Goal: Browse casually: Explore the website without a specific task or goal

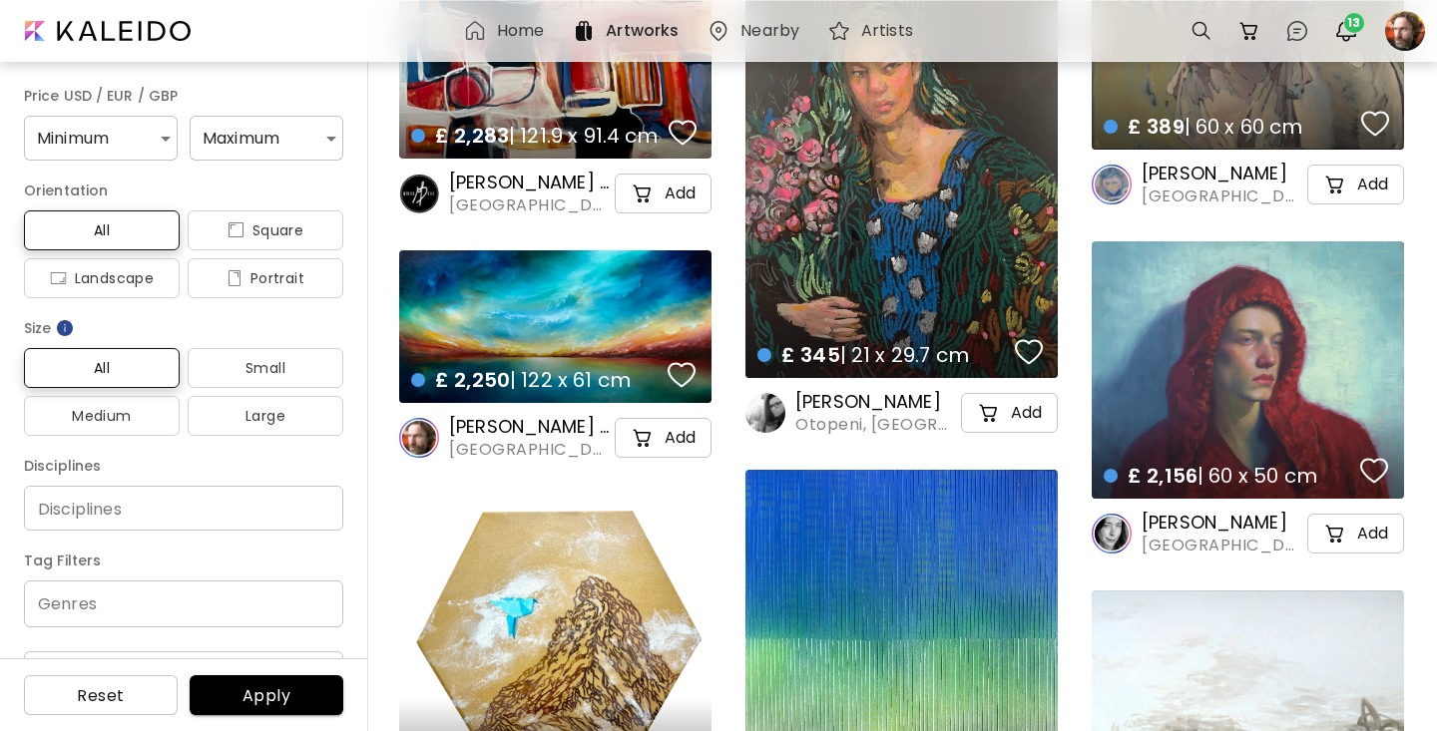
scroll to position [8729, 0]
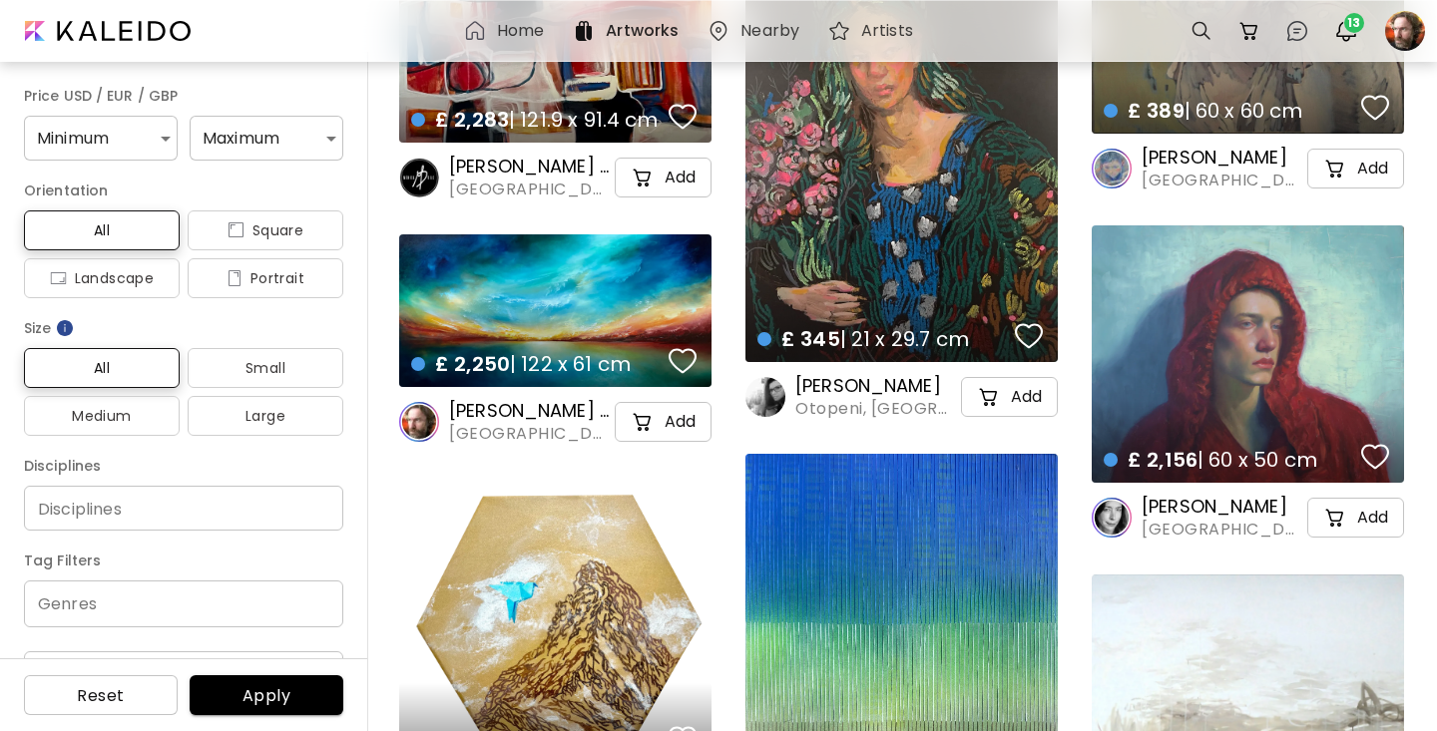
click at [669, 316] on div "£ 2,250 | 122 x 61 cm details" at bounding box center [555, 346] width 320 height 90
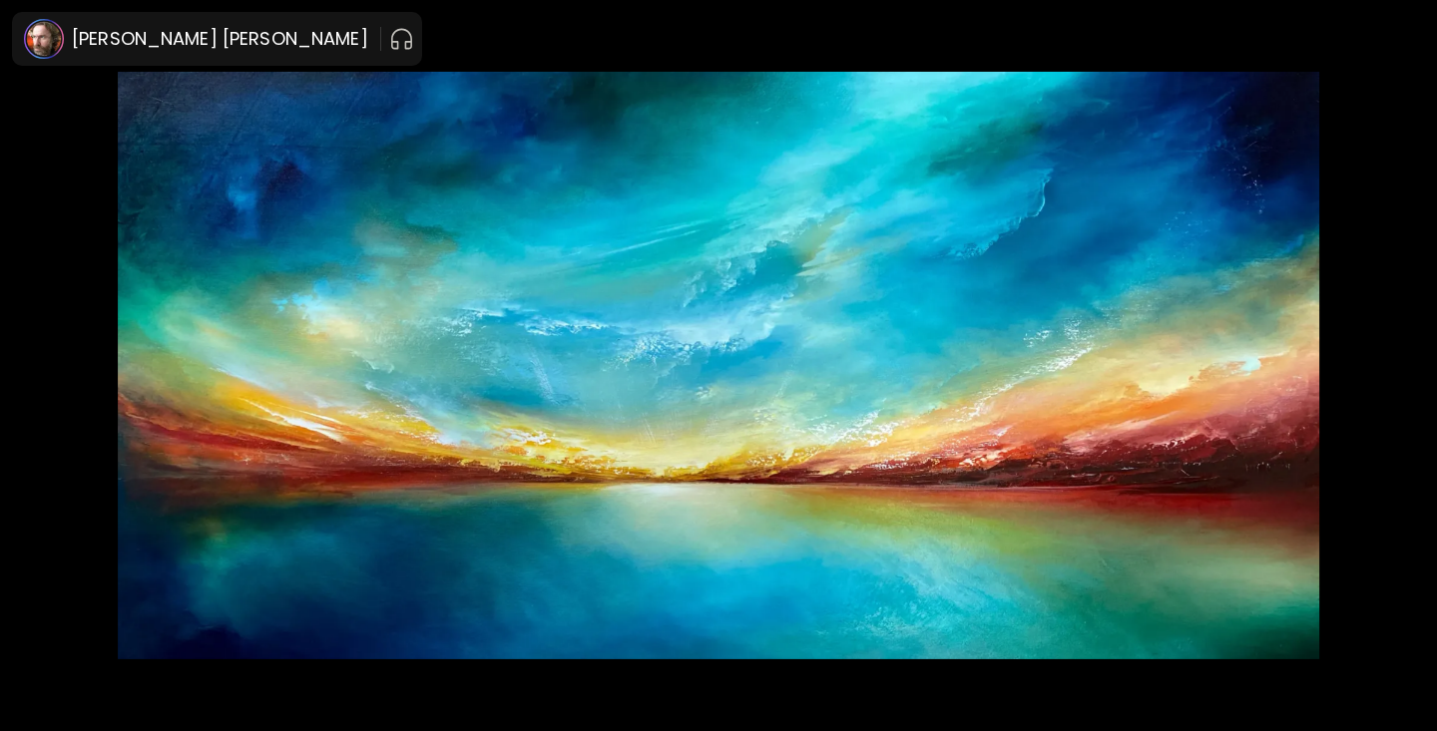
click at [669, 316] on img at bounding box center [718, 366] width 1269 height 588
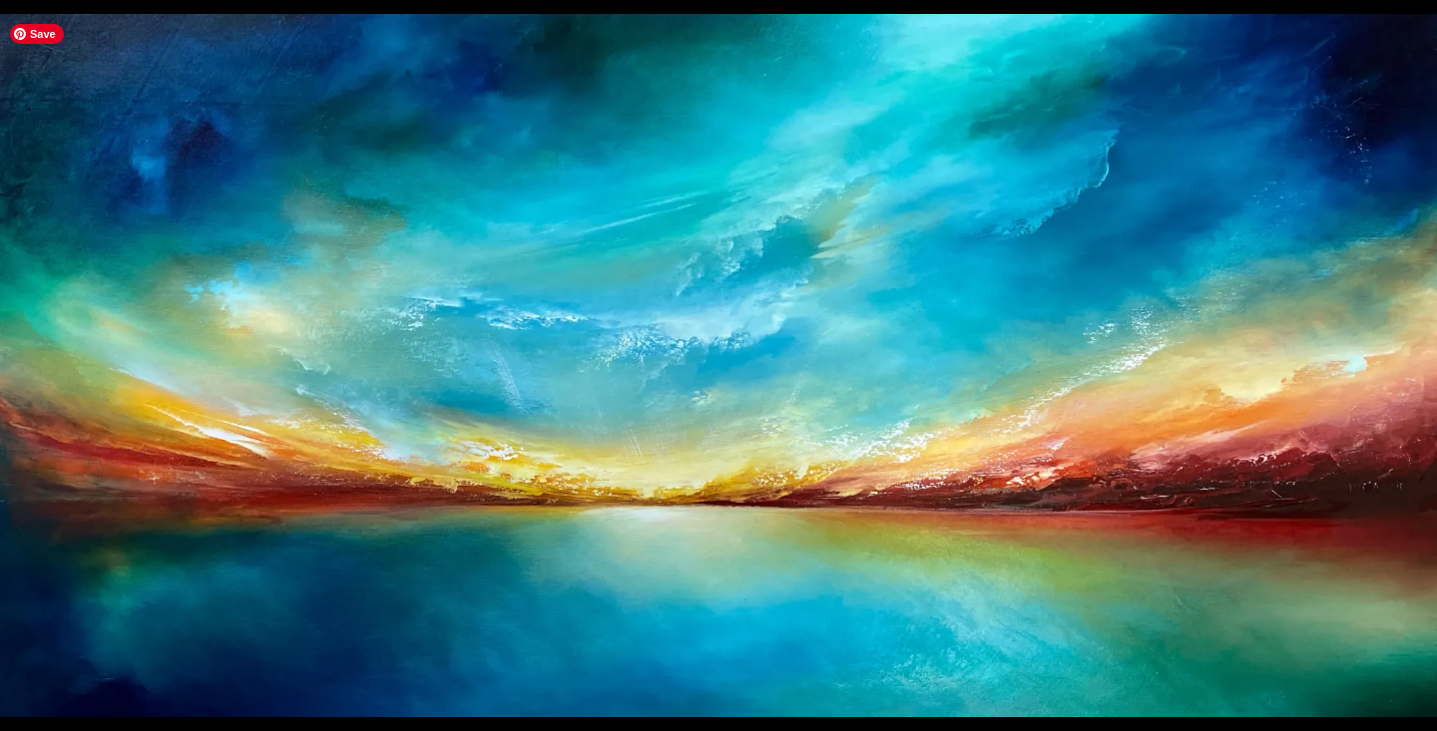
click at [669, 316] on img at bounding box center [718, 365] width 1437 height 703
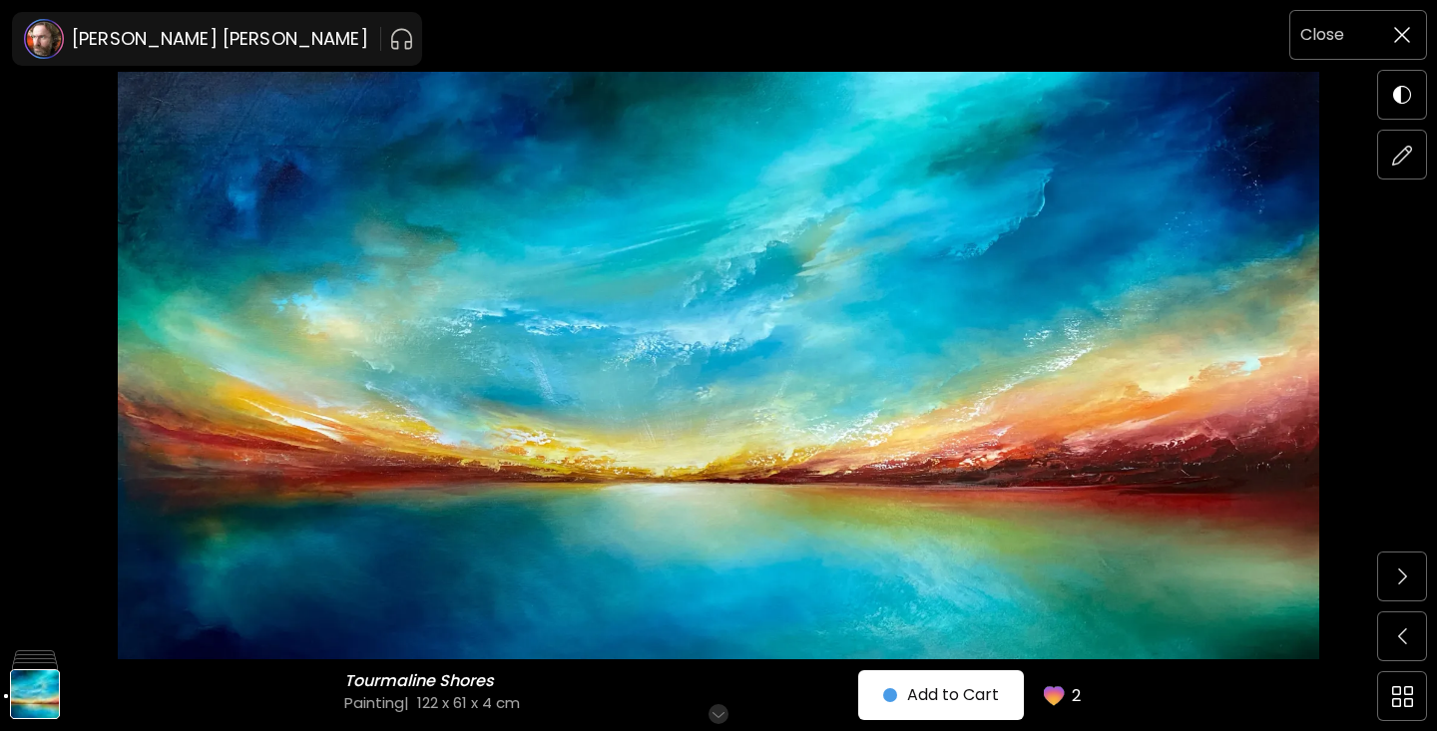
click at [1406, 34] on img at bounding box center [1402, 35] width 16 height 16
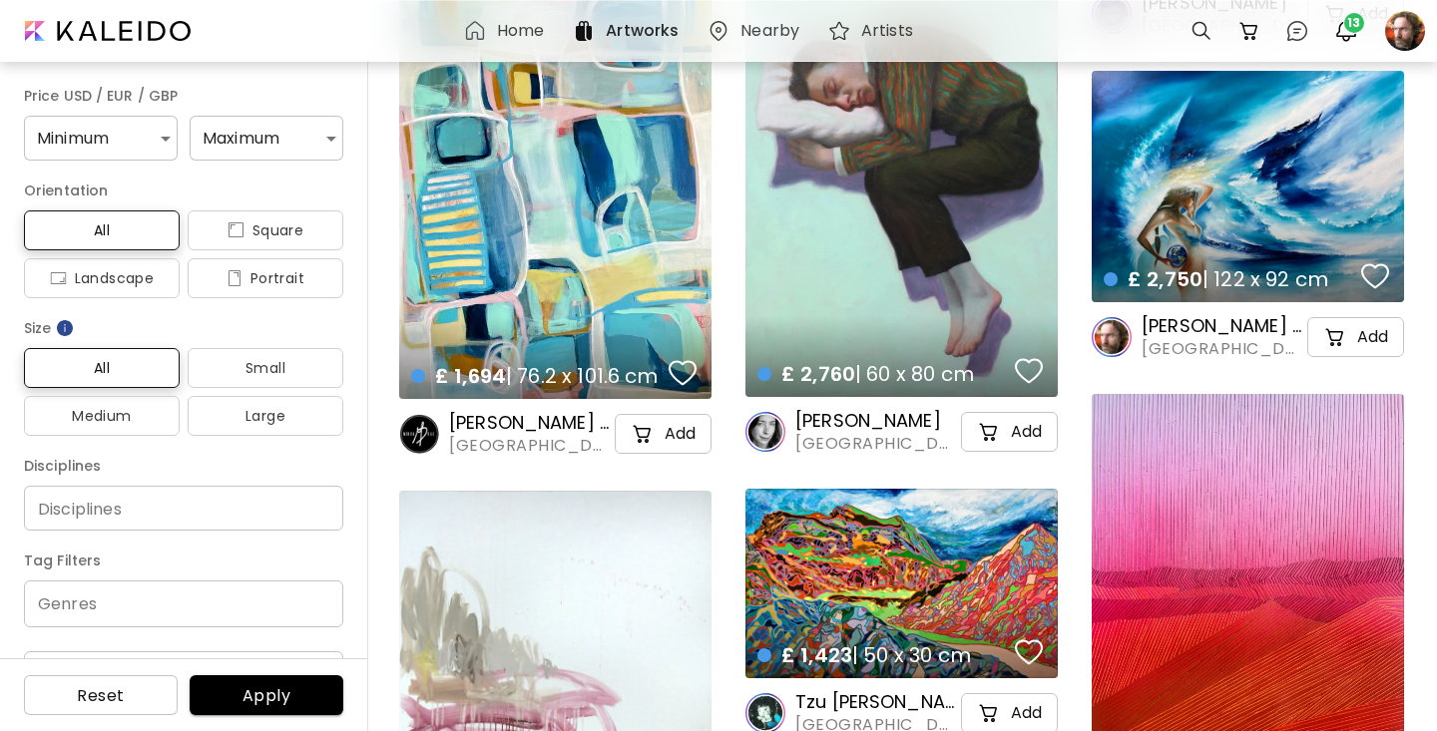
scroll to position [10150, 0]
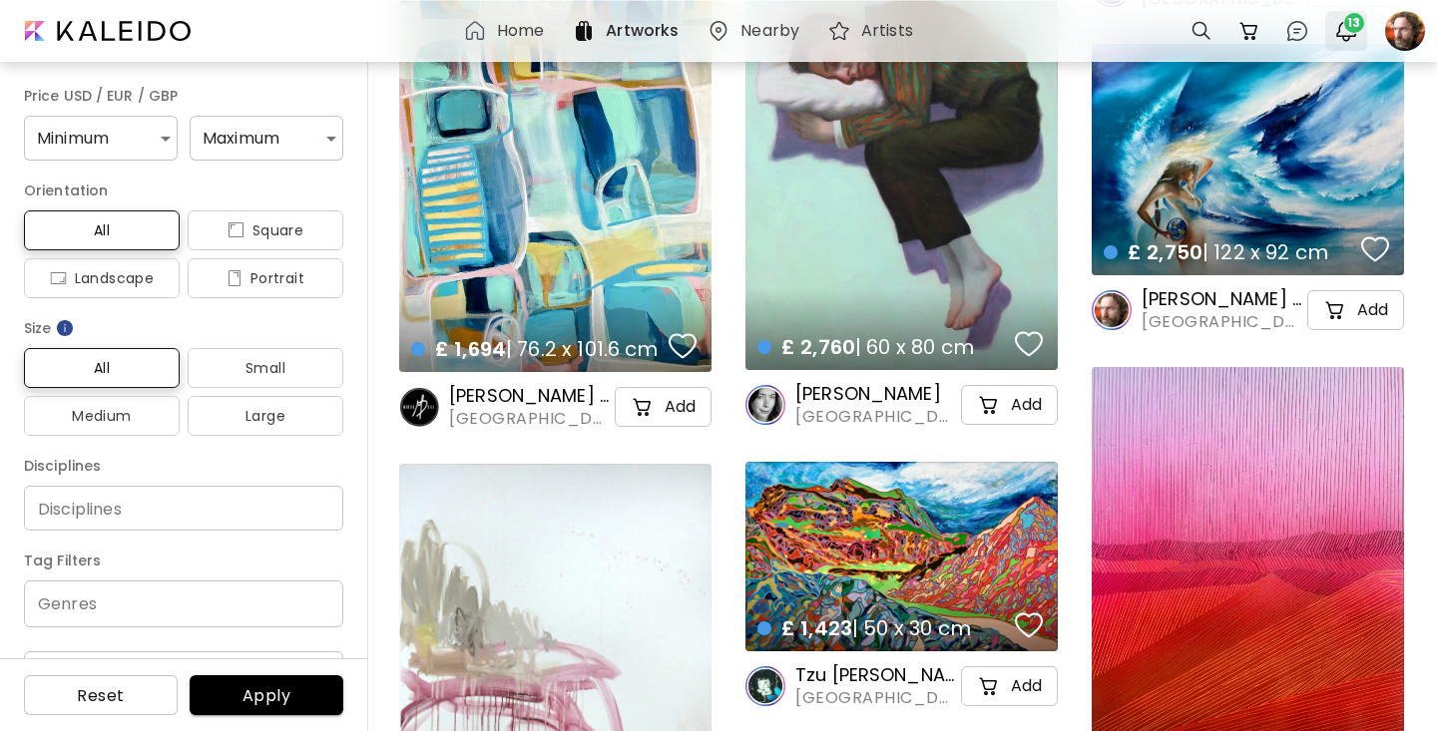
click at [1350, 22] on span "13" at bounding box center [1354, 23] width 20 height 20
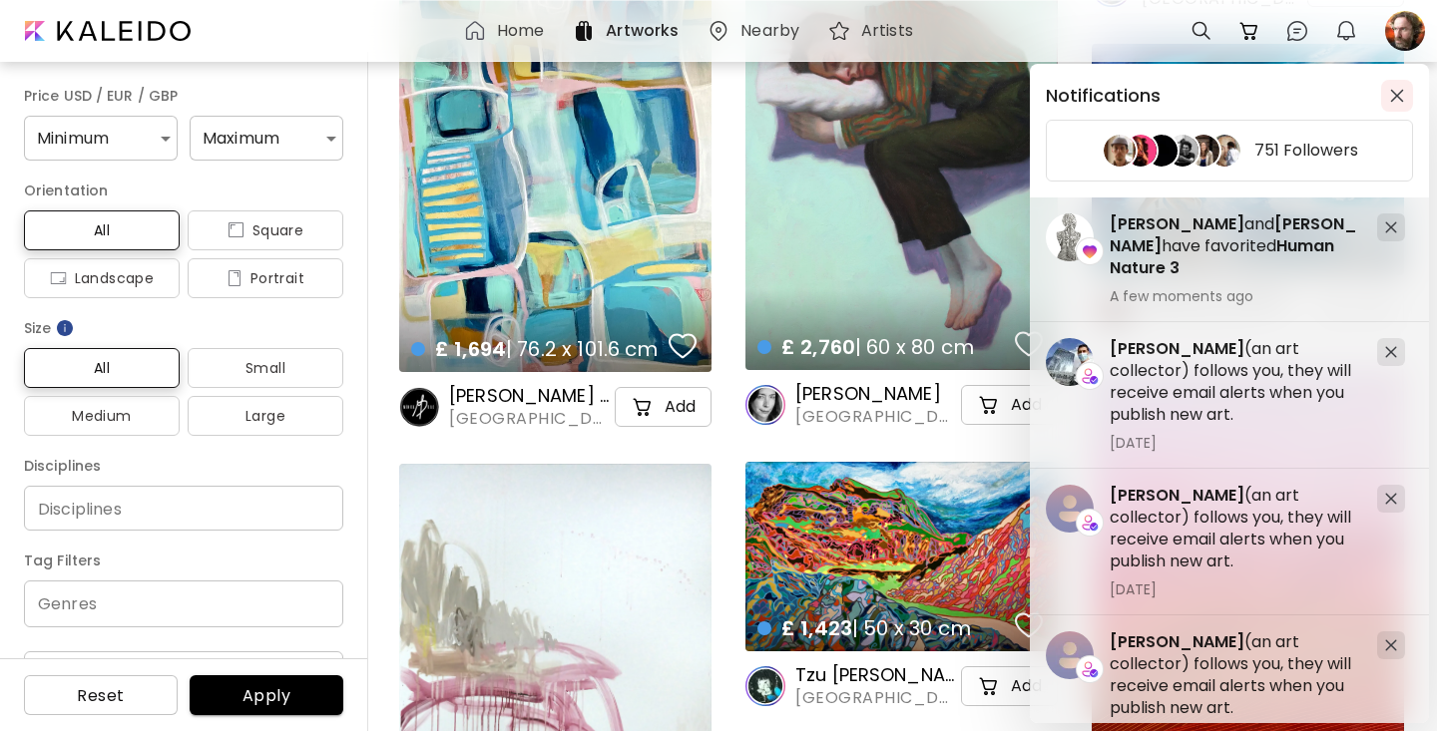
click at [1397, 99] on img "button" at bounding box center [1397, 96] width 14 height 14
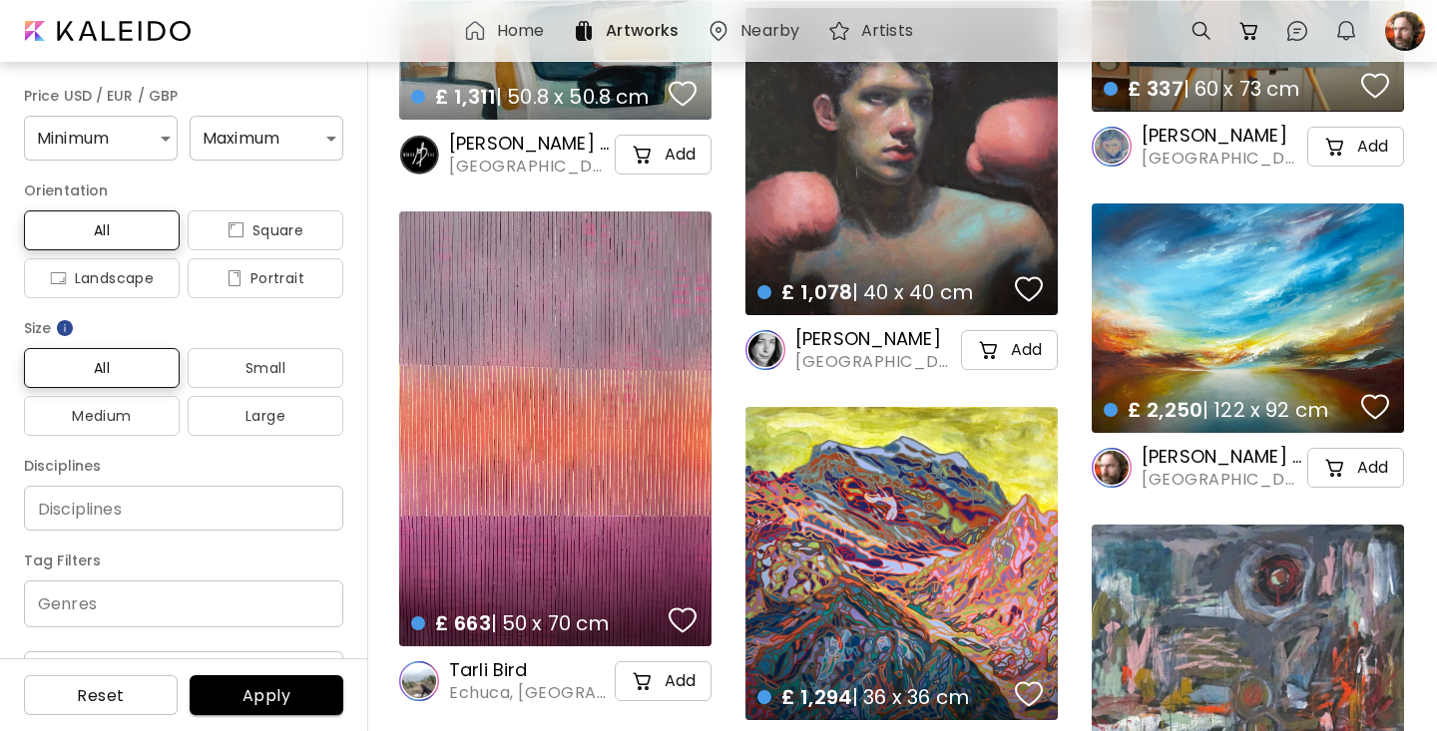
scroll to position [11325, 0]
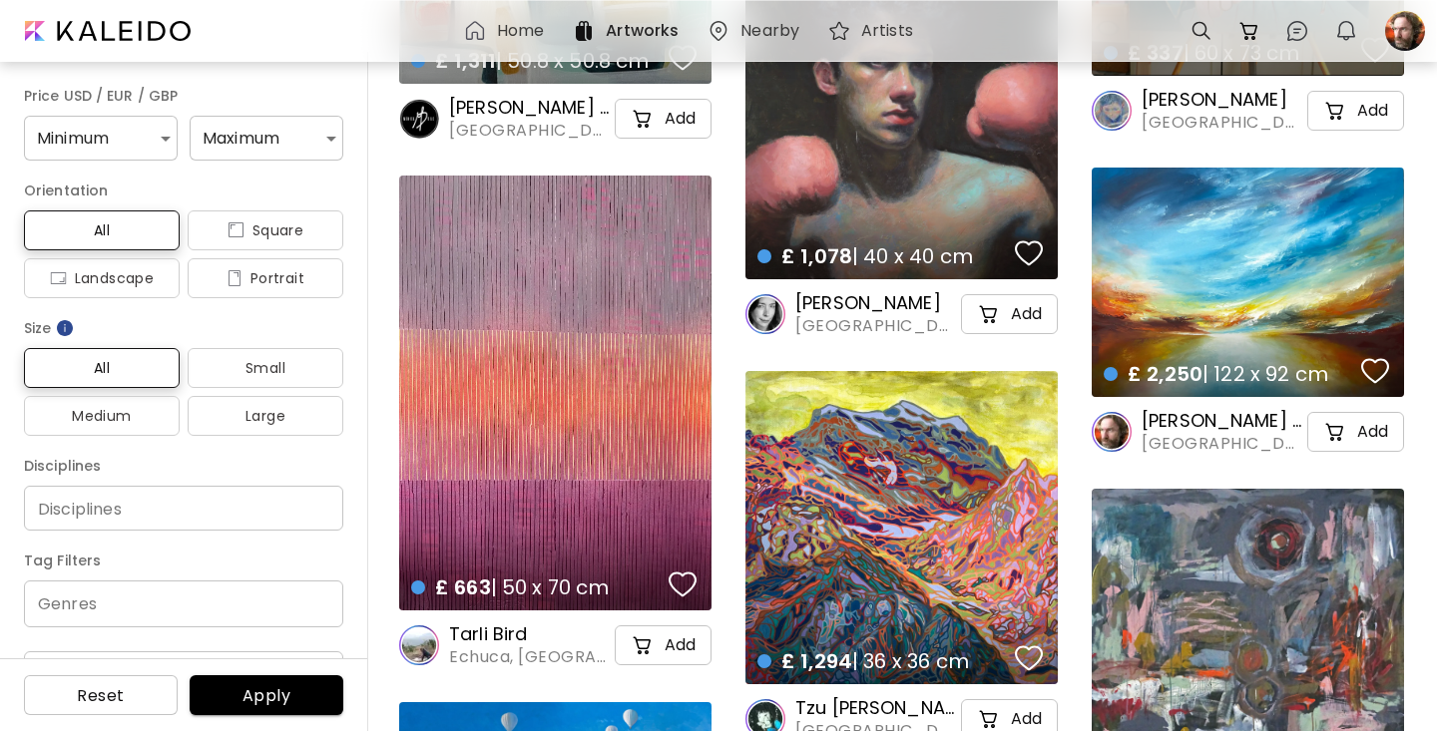
click at [1192, 279] on div "£ 2,250 | 122 x 92 cm details" at bounding box center [1248, 282] width 312 height 229
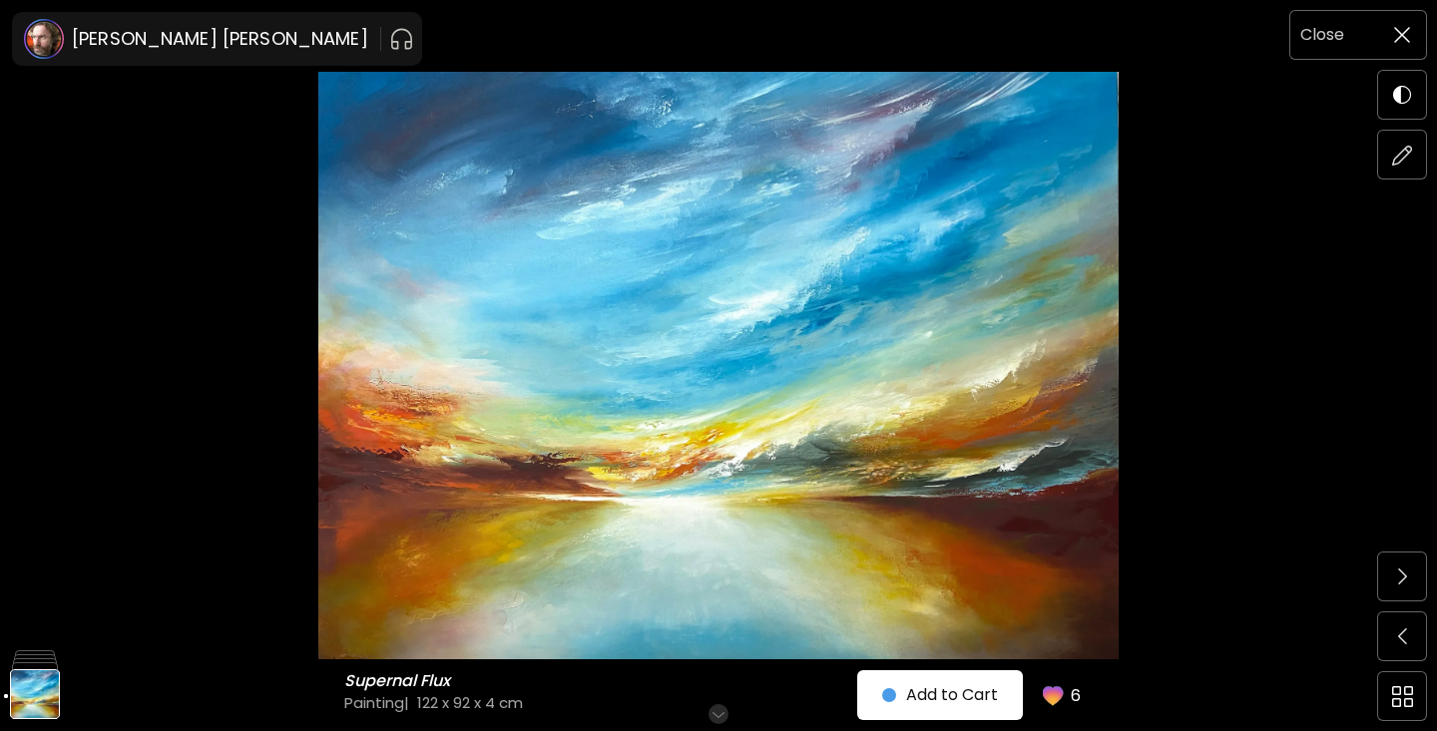
click at [1391, 37] on span at bounding box center [1402, 35] width 42 height 42
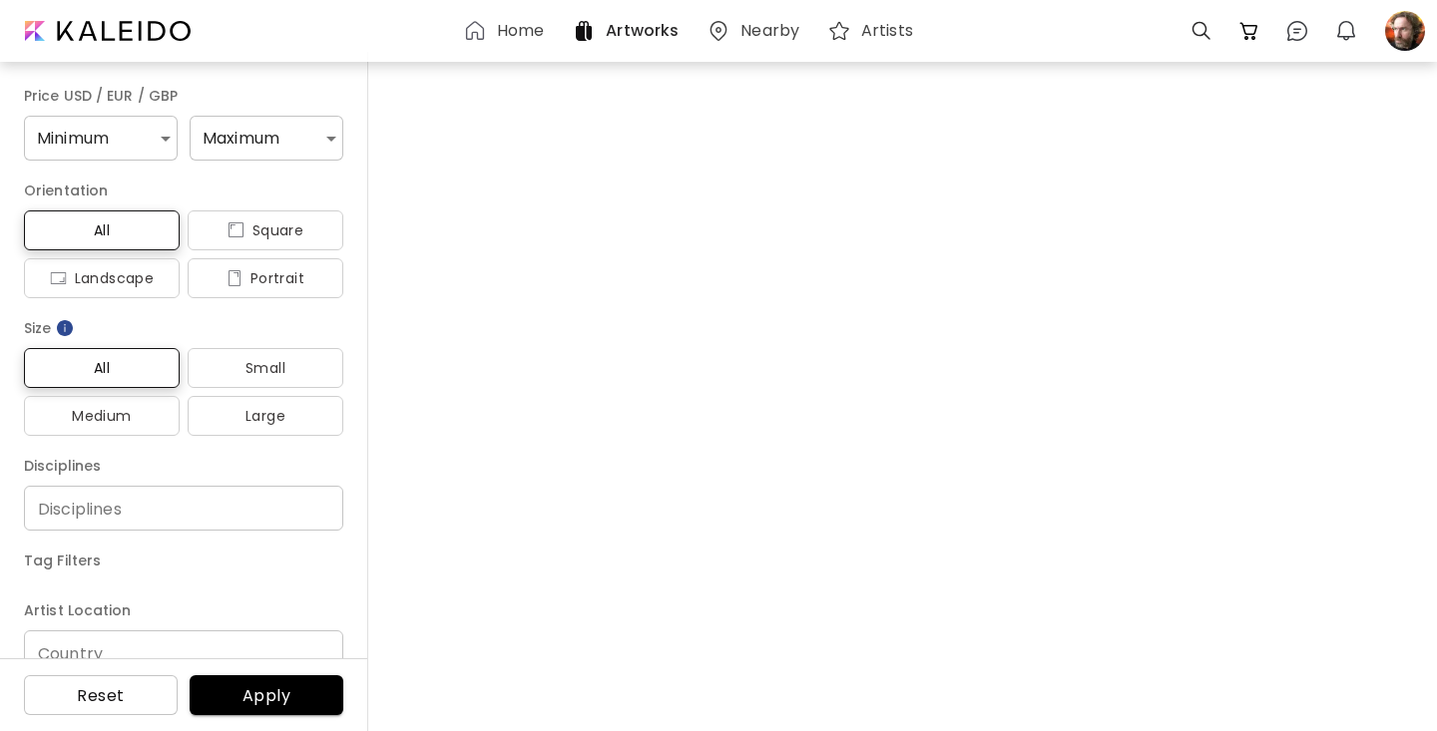
scroll to position [11325, 0]
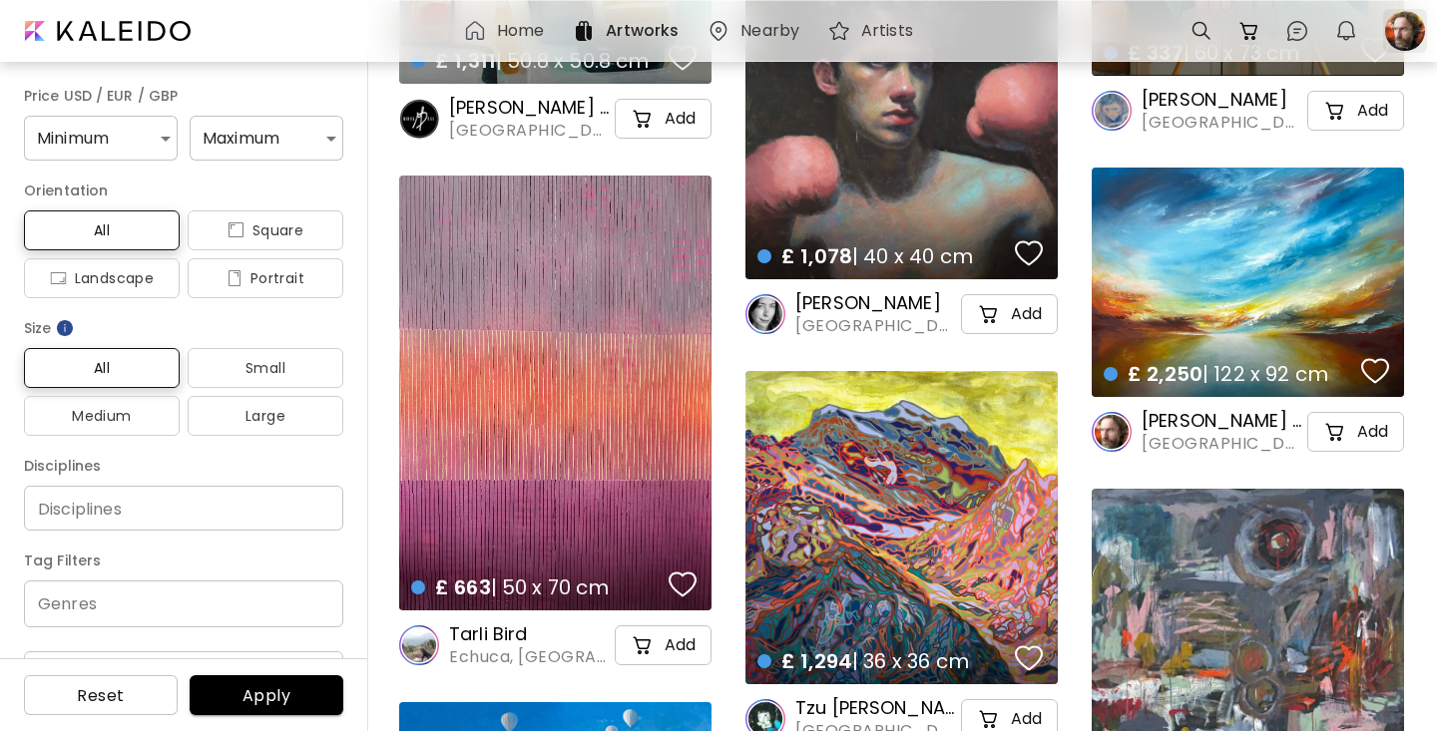
click at [1402, 29] on div at bounding box center [1405, 31] width 44 height 44
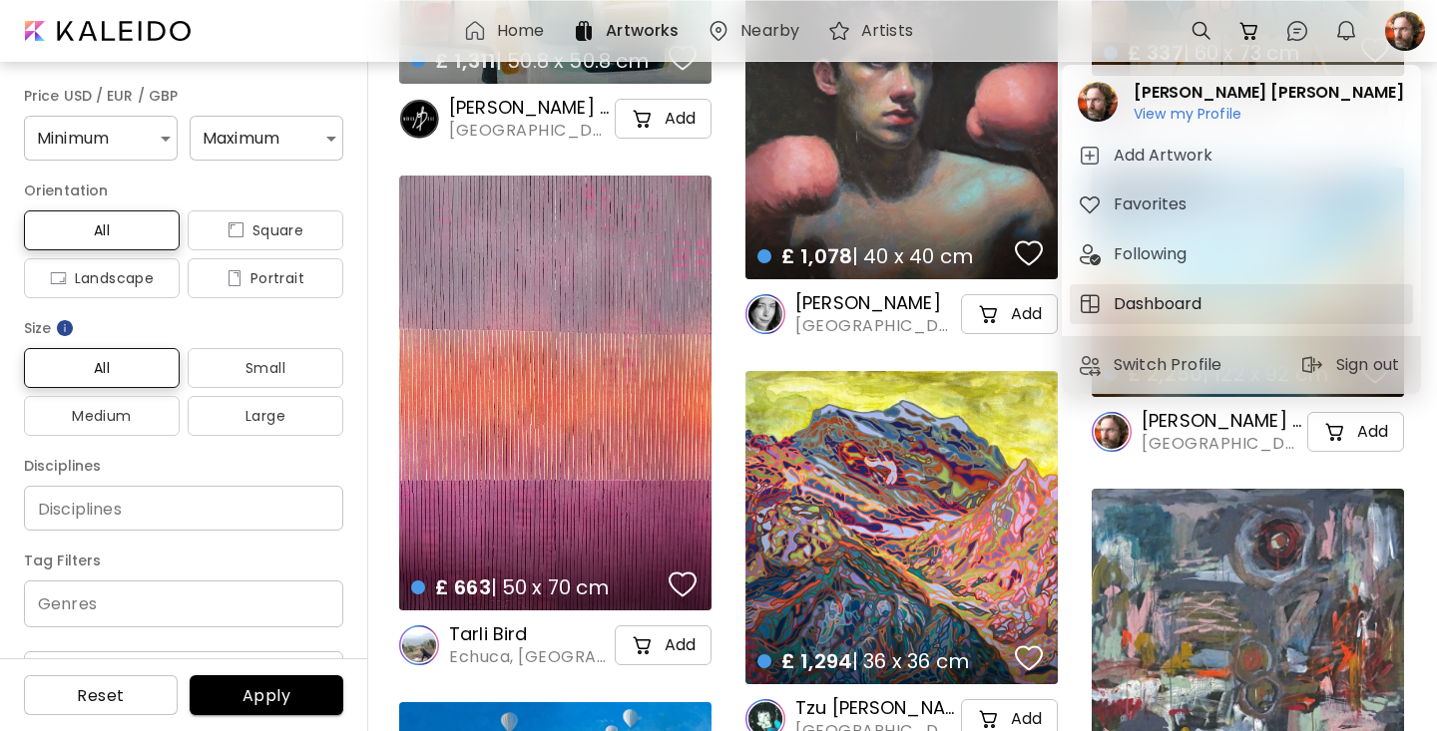
click at [1156, 309] on h5 "Dashboard" at bounding box center [1161, 304] width 94 height 24
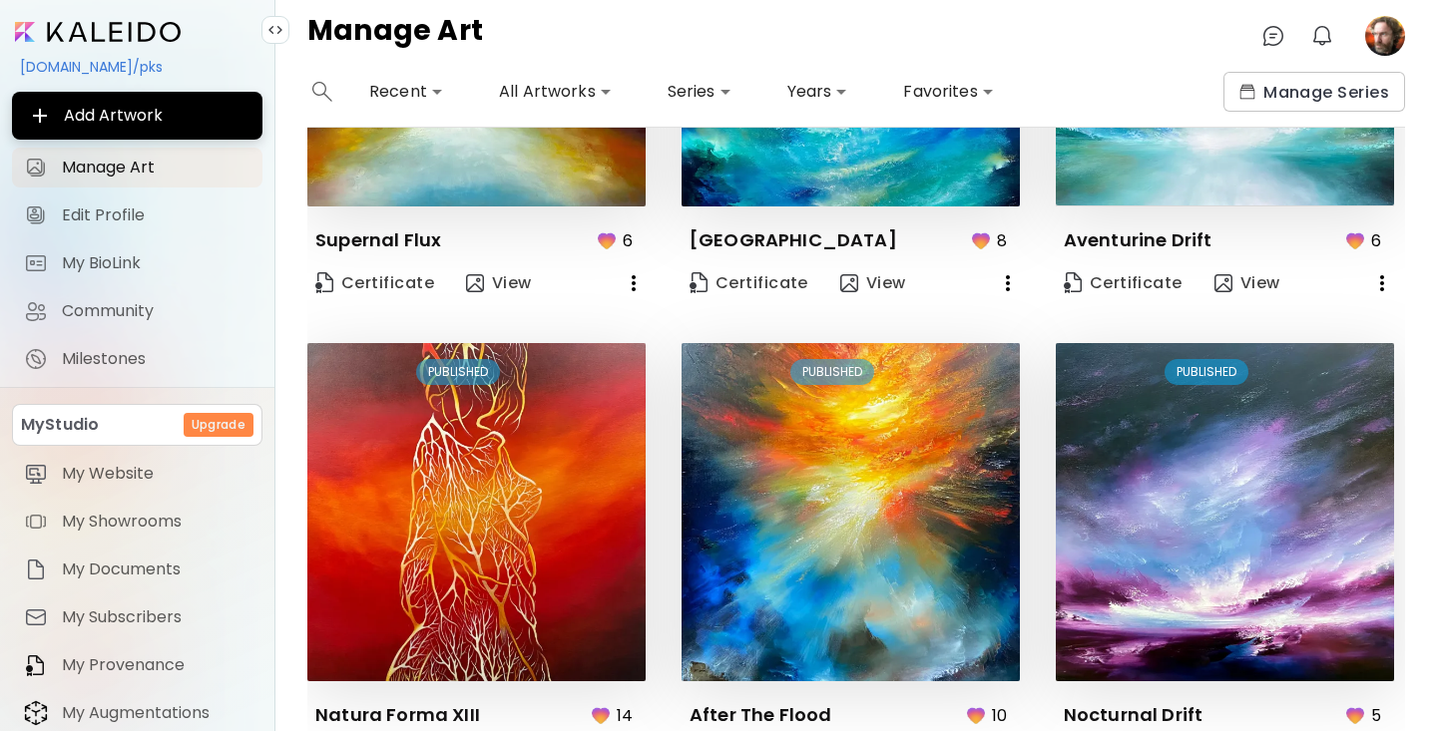
scroll to position [908, 0]
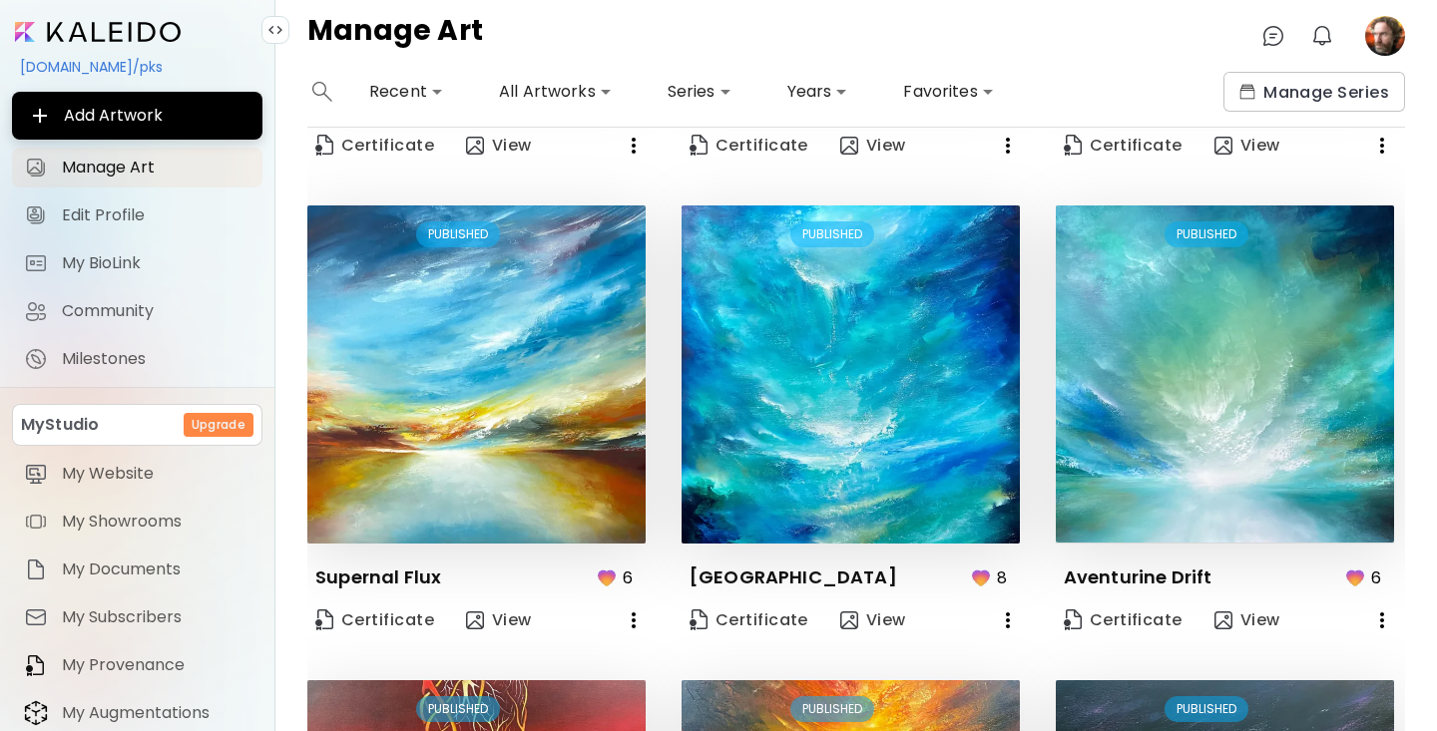
click at [631, 618] on icon "button" at bounding box center [634, 621] width 24 height 24
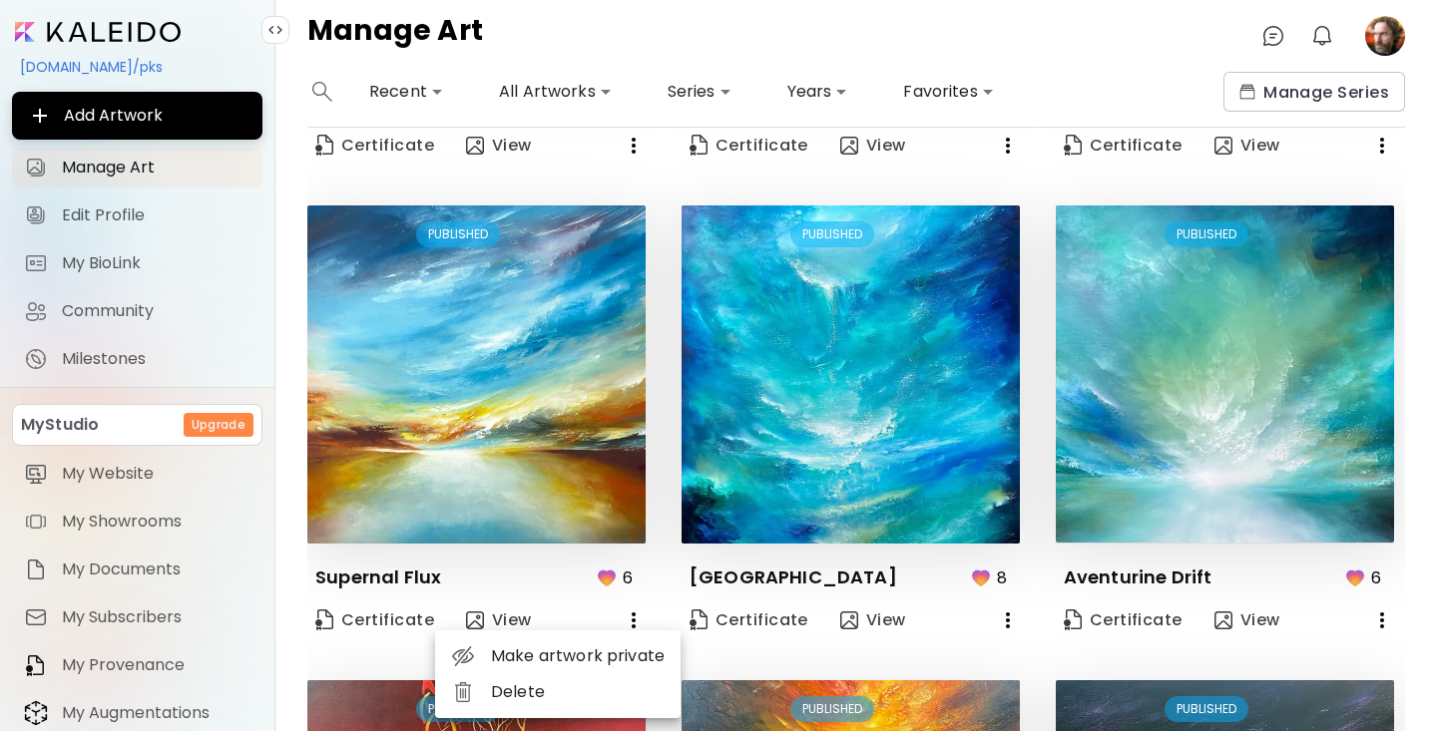
click at [515, 454] on div at bounding box center [718, 365] width 1437 height 731
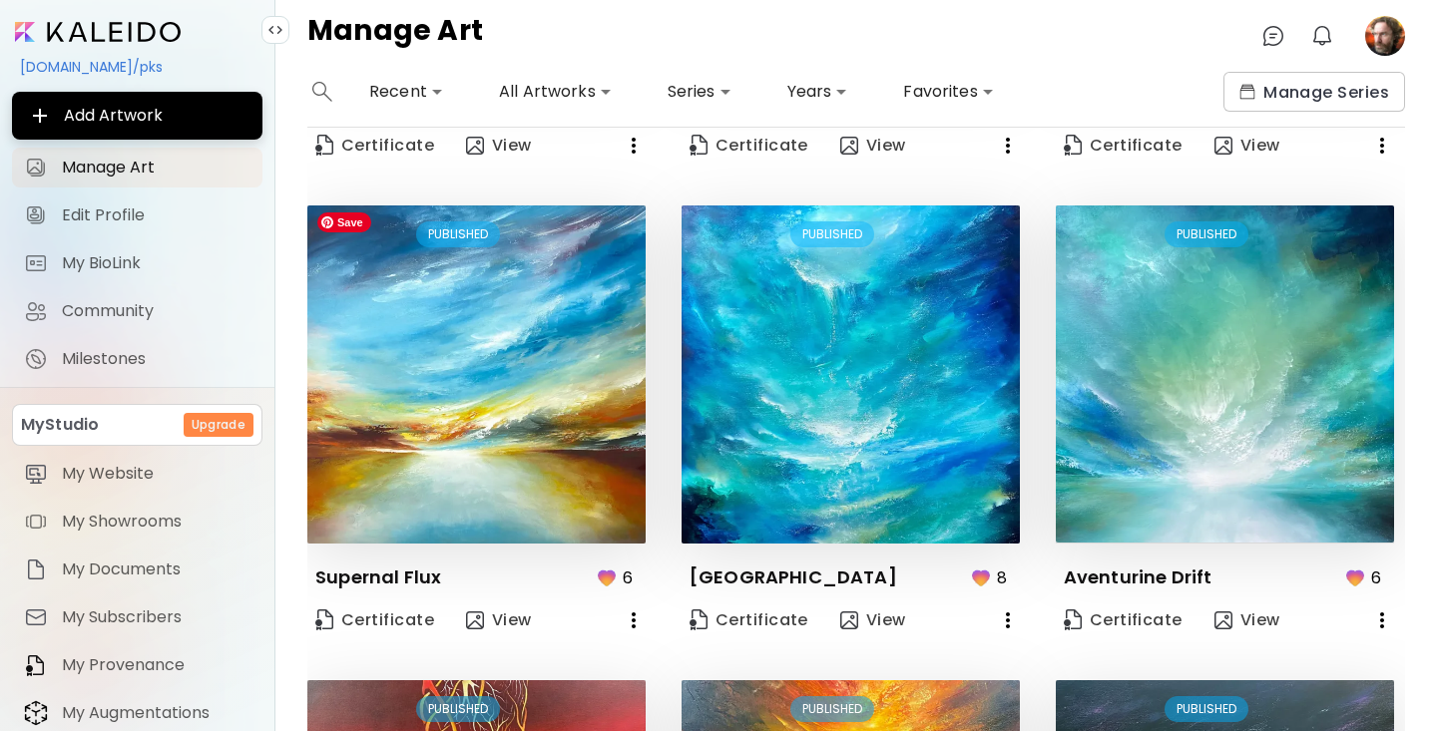
click at [515, 454] on img at bounding box center [476, 375] width 338 height 338
